Goal: Navigation & Orientation: Understand site structure

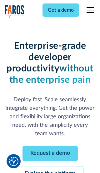
scroll to position [67, 0]
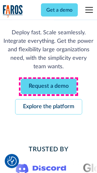
click at [48, 87] on link "Request a demo" at bounding box center [49, 86] width 56 height 15
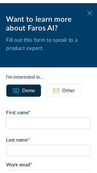
scroll to position [0, 0]
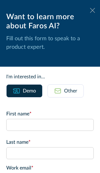
click at [90, 10] on icon at bounding box center [92, 10] width 5 height 5
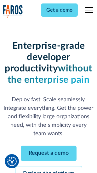
scroll to position [87, 0]
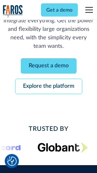
click at [48, 87] on link "Explore the platform" at bounding box center [48, 86] width 67 height 15
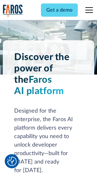
scroll to position [4783, 0]
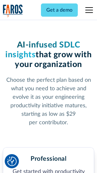
scroll to position [995, 0]
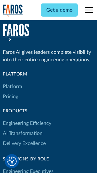
click at [12, 86] on link "Platform" at bounding box center [12, 86] width 19 height 10
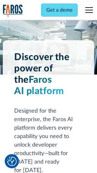
scroll to position [4984, 0]
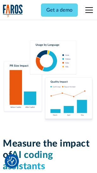
scroll to position [3920, 0]
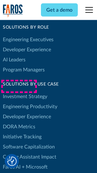
click at [19, 122] on link "DORA Metrics" at bounding box center [19, 127] width 32 height 10
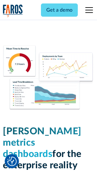
scroll to position [2780, 0]
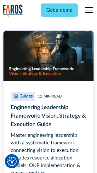
scroll to position [2875, 0]
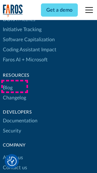
click at [14, 93] on link "Changelog" at bounding box center [14, 98] width 23 height 10
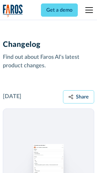
scroll to position [7699, 0]
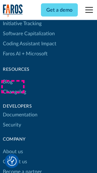
click at [13, 147] on link "About us" at bounding box center [13, 152] width 20 height 10
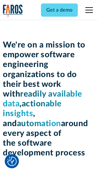
scroll to position [2171, 0]
